Goal: Transaction & Acquisition: Purchase product/service

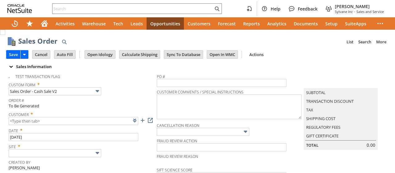
click at [295, 58] on div "Save Save Save & Fulfill Save & New Save & Print Cancel Auto Fill" at bounding box center [197, 54] width 383 height 15
type input "Intelligent Recommendations ⁰"
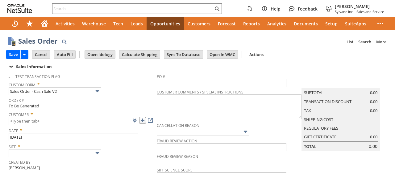
click at [141, 120] on link at bounding box center [142, 120] width 7 height 7
type input "CU1234910 James Edenfield"
click at [286, 56] on div "Save Save Save & Fulfill Save & New Save & Print Cancel Auto Fill" at bounding box center [197, 54] width 383 height 15
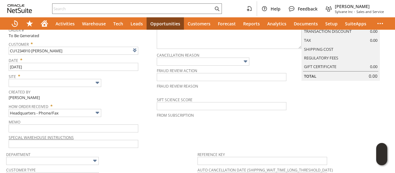
scroll to position [62, 0]
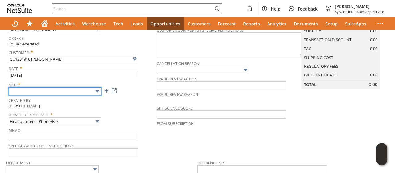
click at [70, 87] on input "text" at bounding box center [55, 91] width 93 height 8
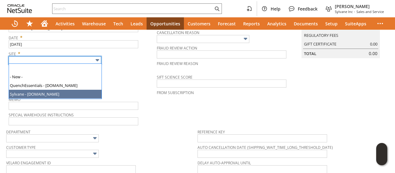
type input "Sylvane - [DOMAIN_NAME]"
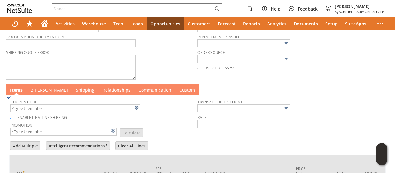
scroll to position [321, 0]
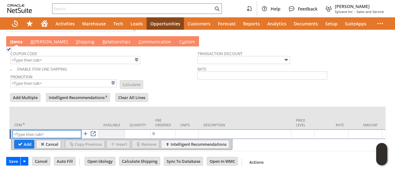
click at [43, 130] on input "text" at bounding box center [47, 134] width 69 height 8
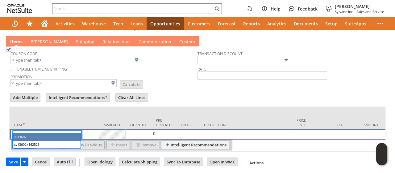
type input "sv13602"
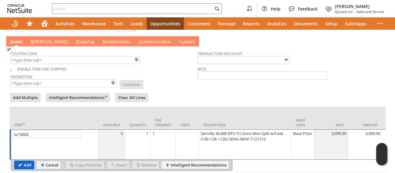
click at [19, 161] on input "Add" at bounding box center [24, 165] width 19 height 8
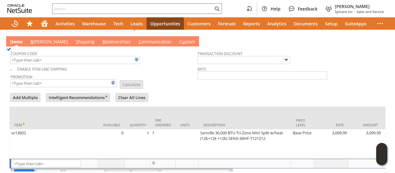
type input "Intelligent Recommendations¹⁰"
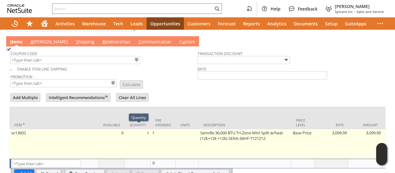
click at [154, 129] on td "1" at bounding box center [163, 143] width 25 height 29
type input "1"
type input "sv13602"
type input "OK"
type input "Make Copy"
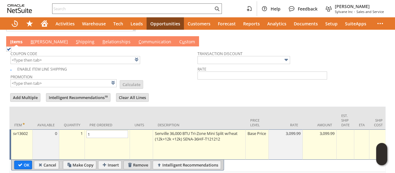
click at [142, 161] on input "Remove" at bounding box center [137, 165] width 27 height 8
type input "Intelligent Recommendations ⁰"
type input "Add"
type input "Copy Previous"
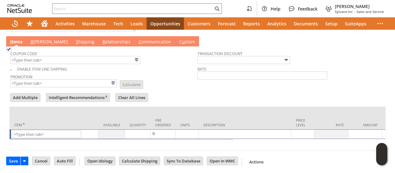
scroll to position [320, 0]
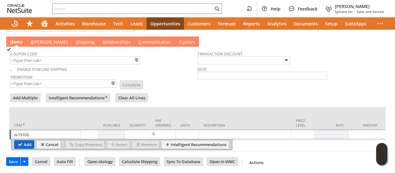
type input "sv15103"
click at [27, 140] on input "Add" at bounding box center [24, 144] width 19 height 8
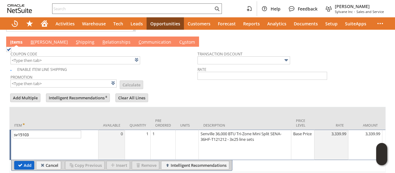
click at [23, 161] on input "Add" at bounding box center [24, 165] width 19 height 8
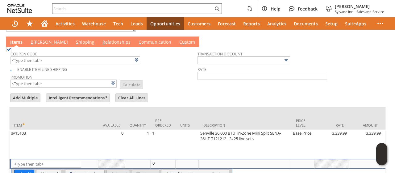
type input "Intelligent Recommendations¹⁰"
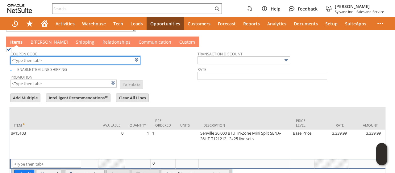
click at [68, 56] on input "text" at bounding box center [76, 60] width 130 height 8
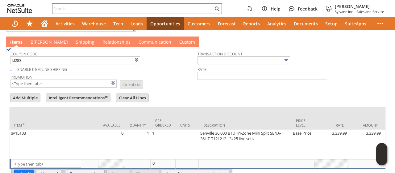
click at [151, 73] on td "Promotion List Calculate" at bounding box center [104, 80] width 187 height 15
type input "KL283"
type input "Promo Code"
type input "-5.0%"
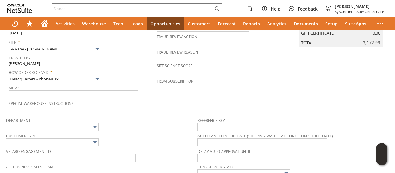
scroll to position [0, 0]
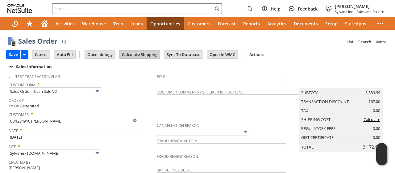
click at [139, 56] on input "Calculate Shipping" at bounding box center [140, 54] width 40 height 8
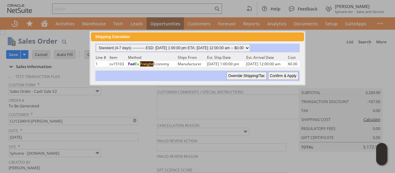
click at [285, 74] on input "Confirm & Apply" at bounding box center [283, 76] width 30 height 8
type input "Add"
type input "Copy Previous"
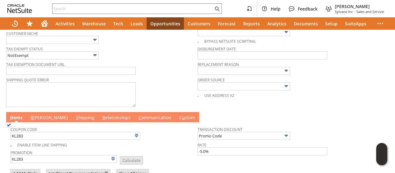
scroll to position [288, 0]
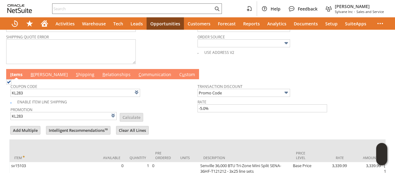
click at [38, 71] on link "B illing" at bounding box center [49, 74] width 40 height 7
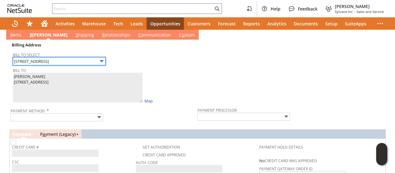
scroll to position [350, 0]
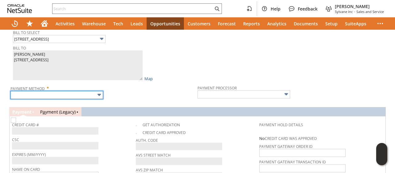
click at [78, 91] on input "text" at bounding box center [57, 95] width 93 height 8
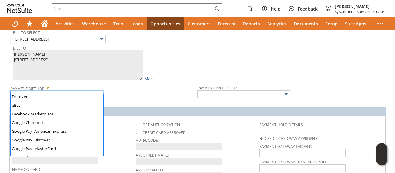
scroll to position [172, 0]
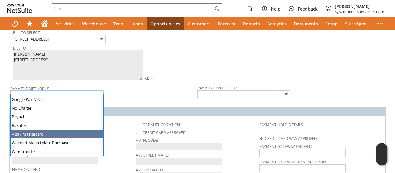
type input "Visa / Mastercard"
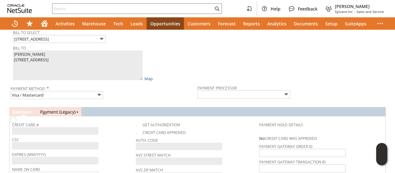
type input "Braintree"
checkbox input "true"
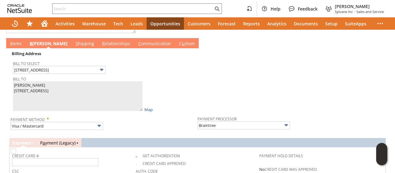
scroll to position [441, 0]
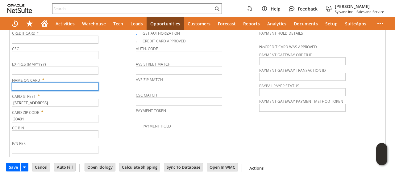
paste input "James Edenfield"
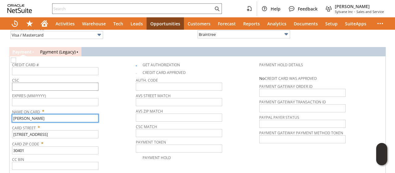
scroll to position [379, 0]
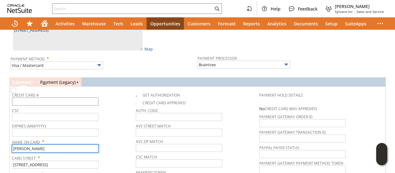
type input "James Edenfield"
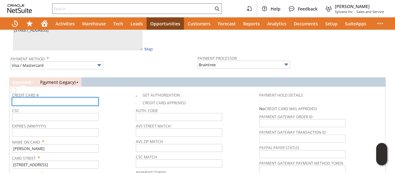
click at [63, 98] on input "text" at bounding box center [55, 101] width 86 height 8
type input "5171489428313693"
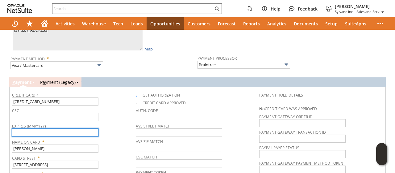
click at [62, 128] on input "text" at bounding box center [55, 132] width 86 height 8
type input "10/2026"
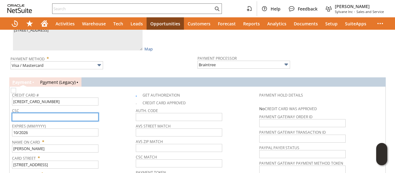
click at [54, 113] on input "text" at bounding box center [55, 117] width 86 height 8
type input "299"
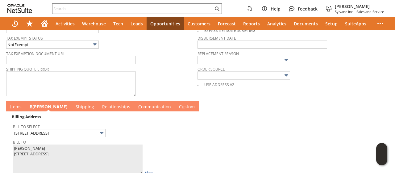
click at [21, 103] on link "I tems" at bounding box center [16, 106] width 15 height 7
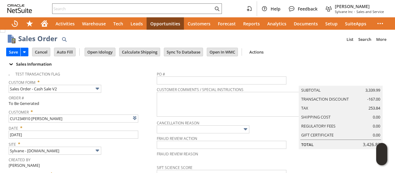
scroll to position [0, 0]
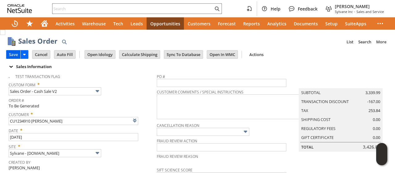
click at [15, 55] on input "Save" at bounding box center [13, 54] width 14 height 8
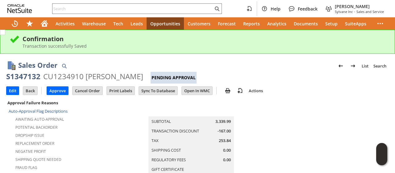
drag, startPoint x: 278, startPoint y: 116, endPoint x: 115, endPoint y: 49, distance: 176.7
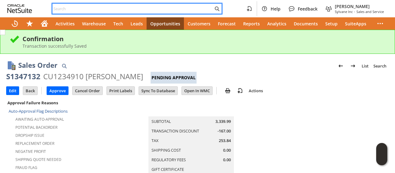
paste input "3212422630"
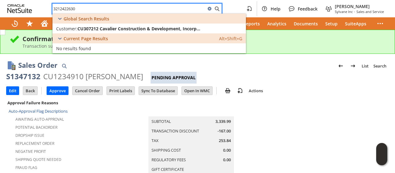
type input "3212422630"
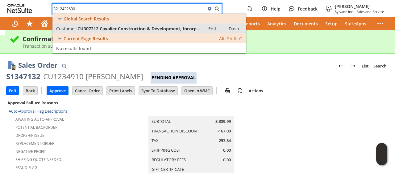
click at [120, 30] on span "CU307212 Cavalier Construction & Development, Incorp..." at bounding box center [139, 29] width 123 height 6
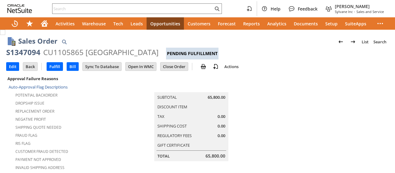
scroll to position [0, 436]
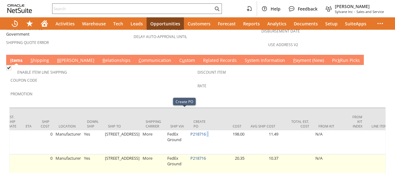
click at [195, 154] on td "P218716" at bounding box center [200, 166] width 23 height 24
drag, startPoint x: 189, startPoint y: 137, endPoint x: 174, endPoint y: 141, distance: 15.3
click at [189, 154] on td "P218716" at bounding box center [200, 166] width 23 height 24
